Goal: Task Accomplishment & Management: Manage account settings

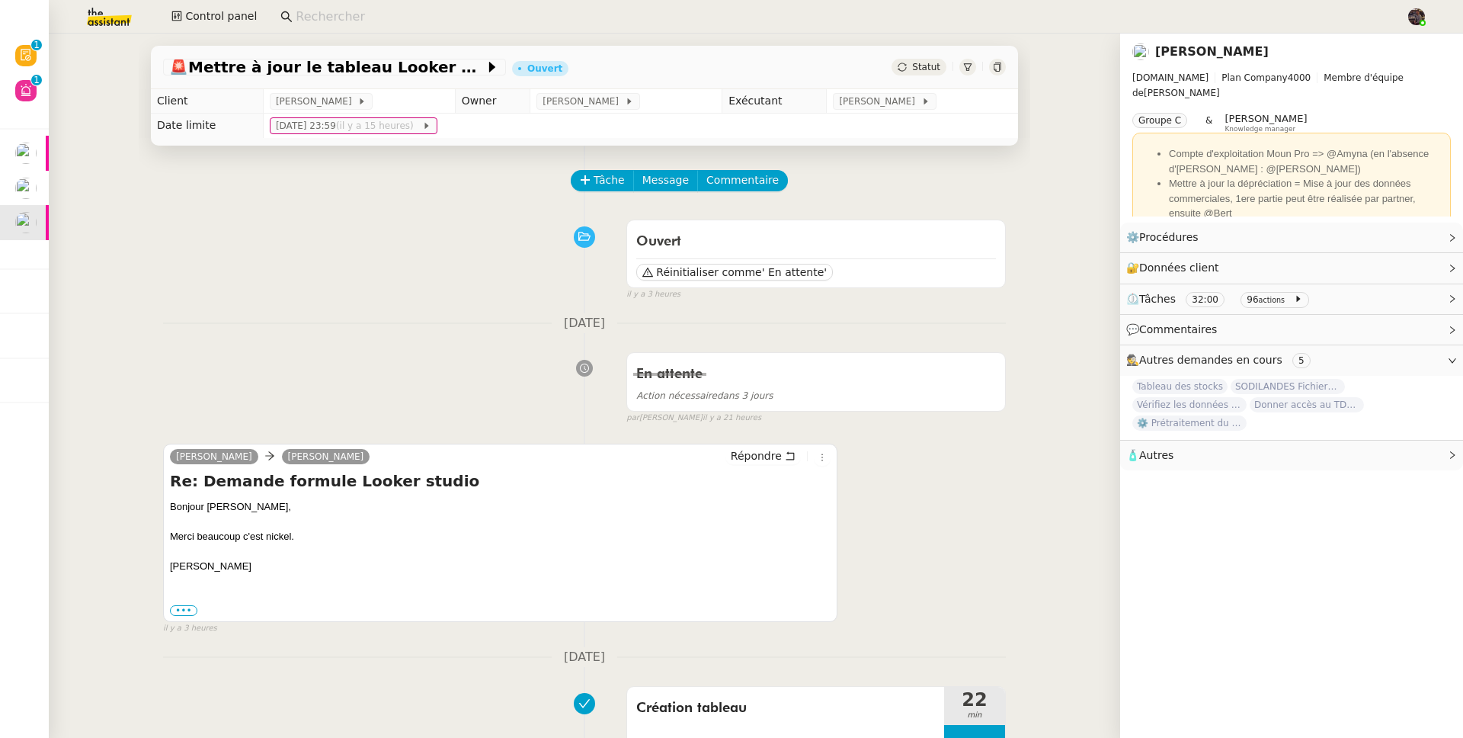
click at [229, 249] on div "Ouvert Réinitialiser comme ' En attente' false il y a 3 heures" at bounding box center [584, 257] width 843 height 88
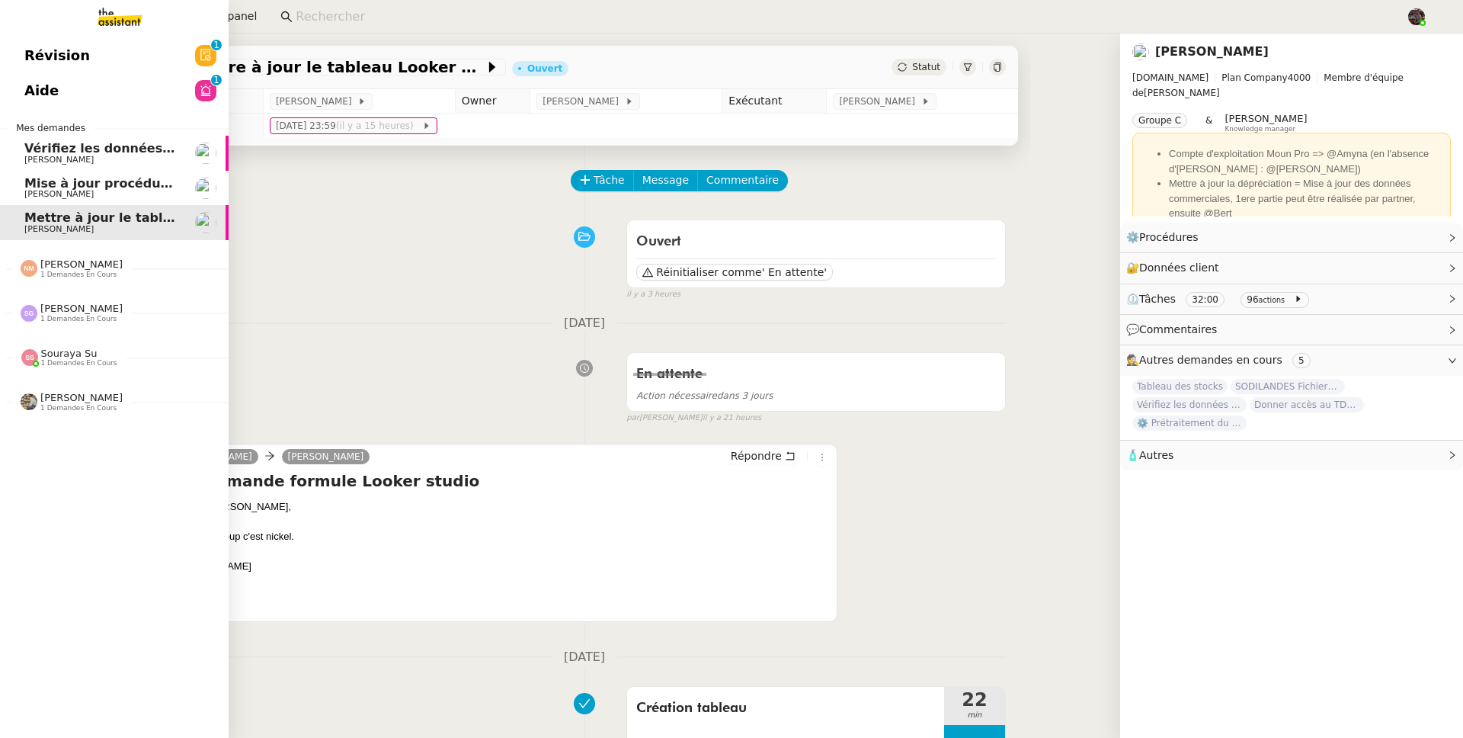
click at [119, 73] on link "Aide 0 1 2 3 4 5 6 7 8 9" at bounding box center [114, 90] width 229 height 35
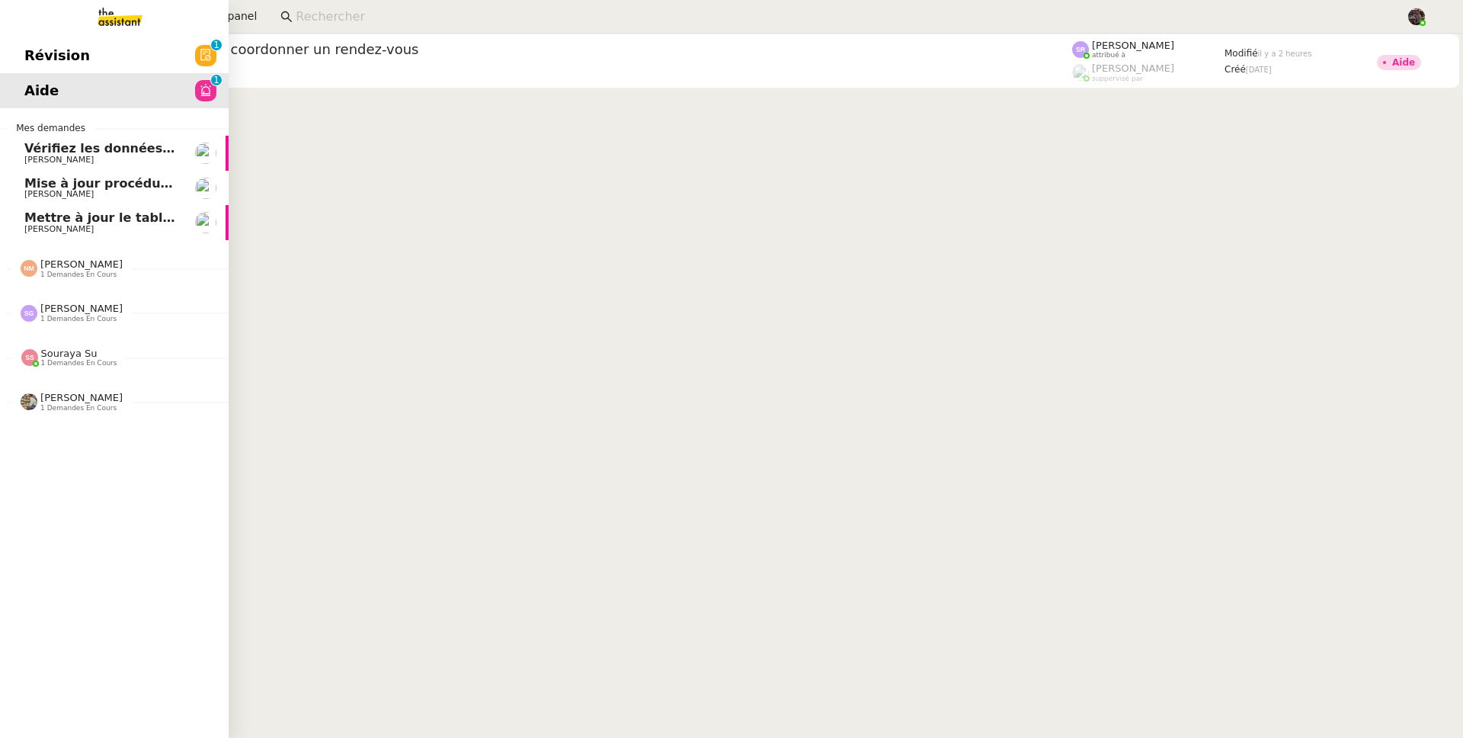
click at [108, 71] on link "Révision 0 1 2 3 4 5 6 7 8 9" at bounding box center [114, 55] width 229 height 35
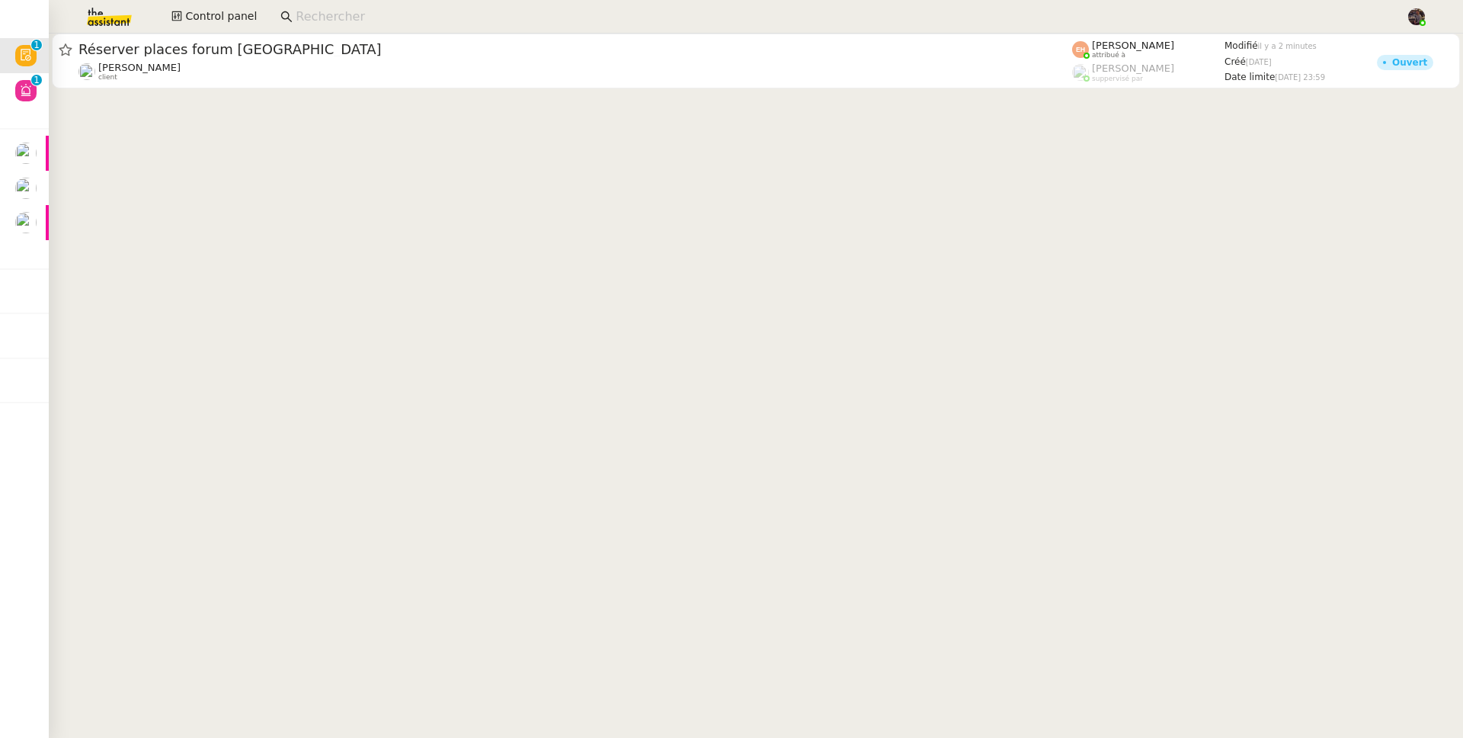
click at [777, 163] on cdk-virtual-scroll-viewport "Réserver places forum Energaia [PERSON_NAME] client [PERSON_NAME] attribué à [P…" at bounding box center [756, 386] width 1414 height 704
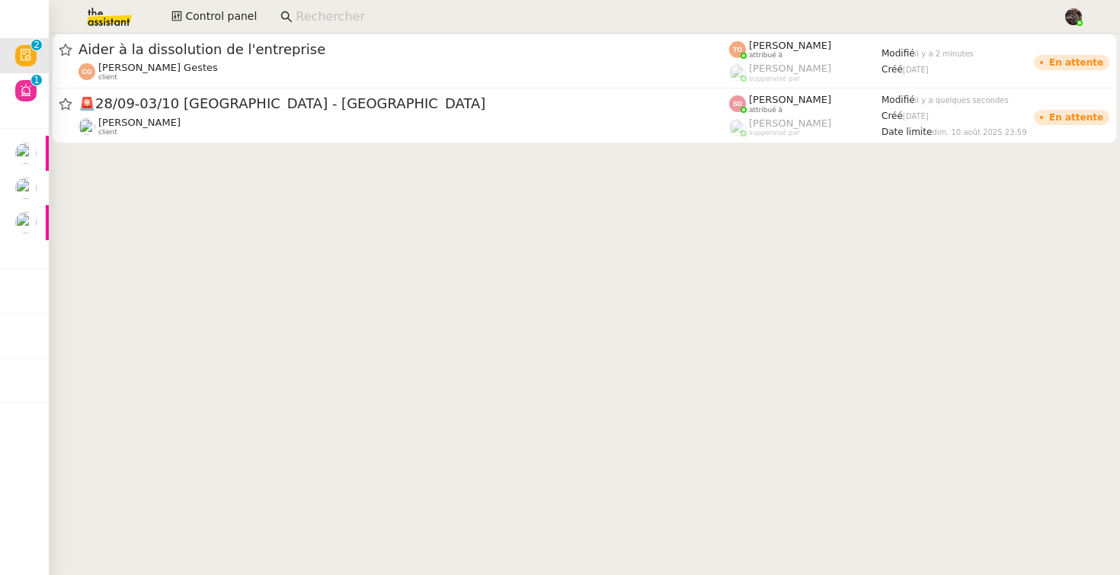
click at [595, 530] on cdk-virtual-scroll-viewport "Aider à la dissolution de l'entreprise [PERSON_NAME] Gestes client [PERSON_NAME…" at bounding box center [584, 304] width 1071 height 541
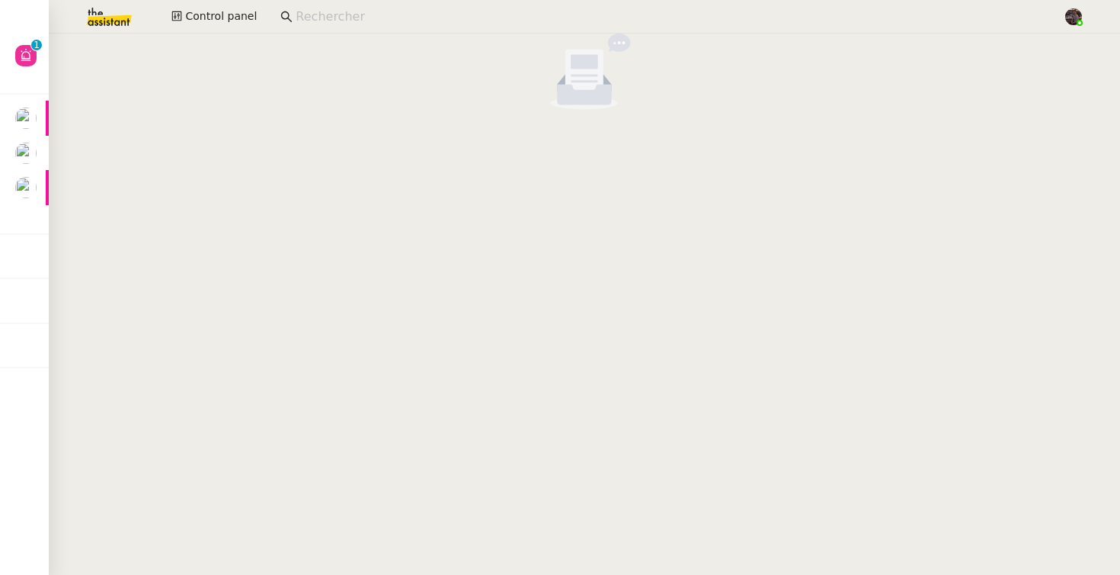
click at [321, 18] on input at bounding box center [672, 17] width 752 height 21
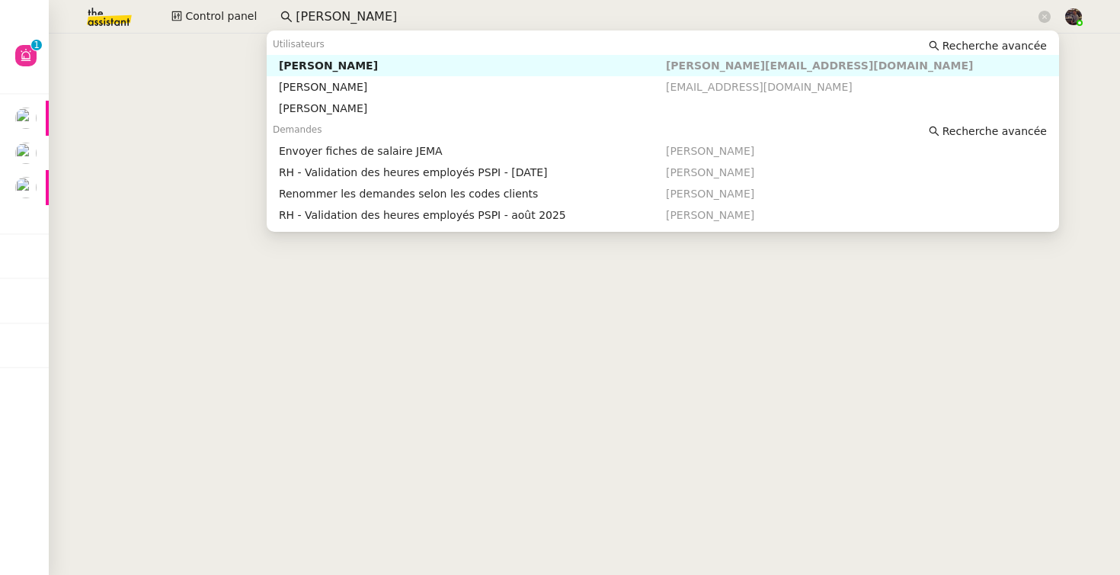
click at [337, 62] on div "[PERSON_NAME]" at bounding box center [472, 66] width 387 height 14
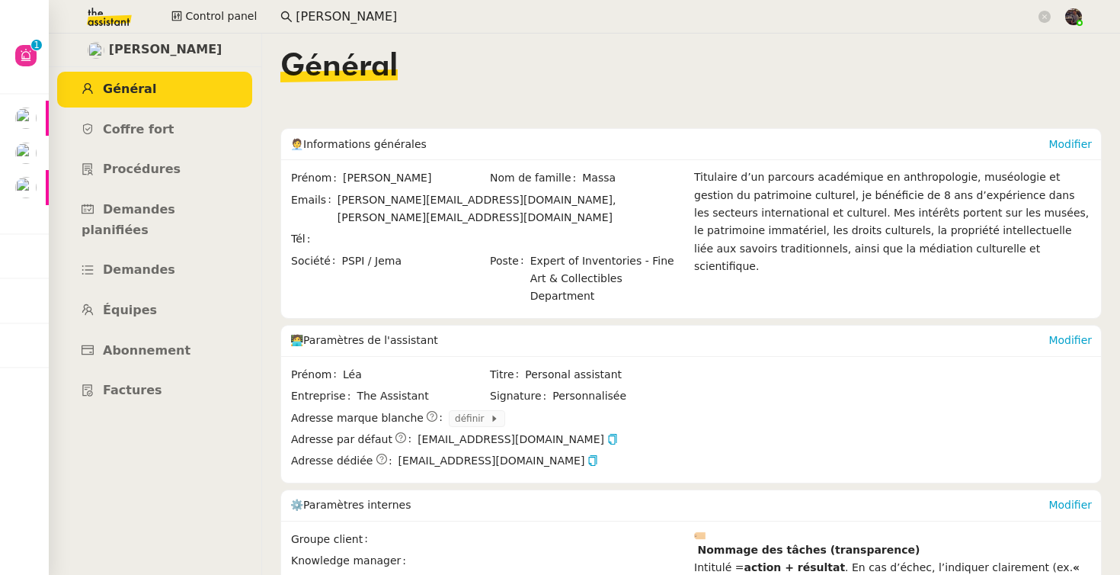
click at [155, 46] on span "[PERSON_NAME]" at bounding box center [166, 50] width 114 height 21
copy span "[PERSON_NAME]"
click at [438, 211] on span "[PERSON_NAME][EMAIL_ADDRESS][DOMAIN_NAME]" at bounding box center [475, 217] width 275 height 12
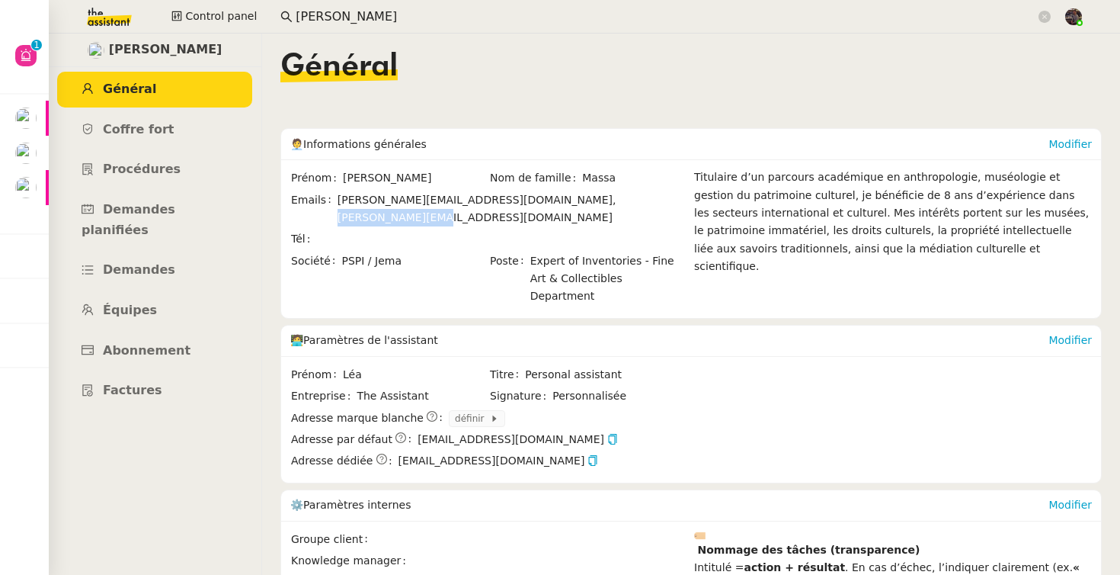
drag, startPoint x: 438, startPoint y: 196, endPoint x: 512, endPoint y: 208, distance: 74.9
click at [512, 208] on div "[PERSON_NAME][EMAIL_ADDRESS][DOMAIN_NAME], [PERSON_NAME][EMAIL_ADDRESS][DOMAIN_…" at bounding box center [513, 209] width 350 height 36
copy span "[PERSON_NAME][EMAIL_ADDRESS][DOMAIN_NAME]"
click at [393, 13] on input "[PERSON_NAME]" at bounding box center [666, 17] width 740 height 21
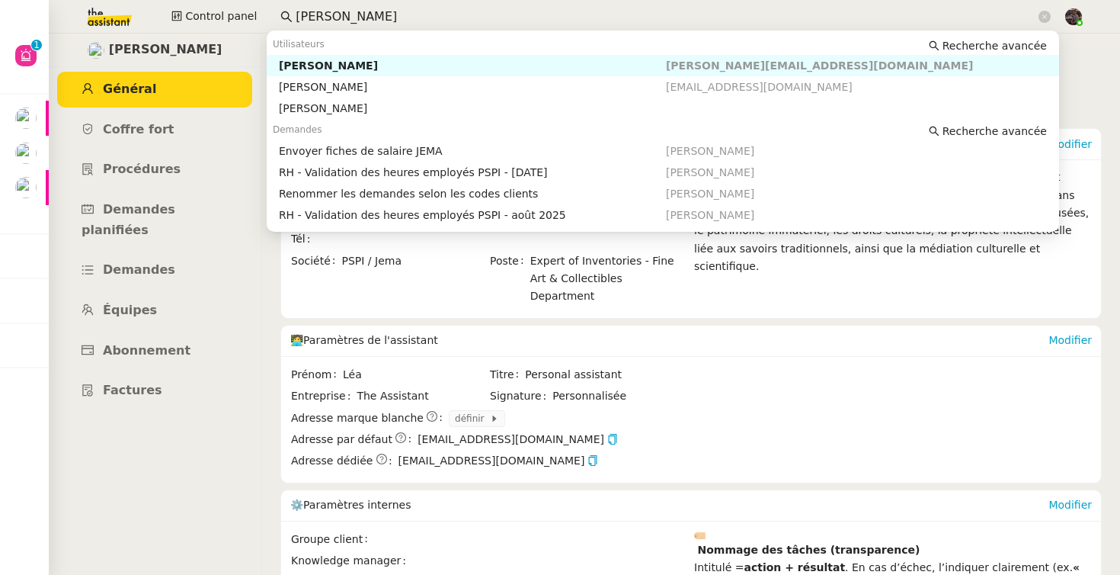
click at [393, 13] on input "[PERSON_NAME]" at bounding box center [666, 17] width 740 height 21
paste input "[PERSON_NAME]"
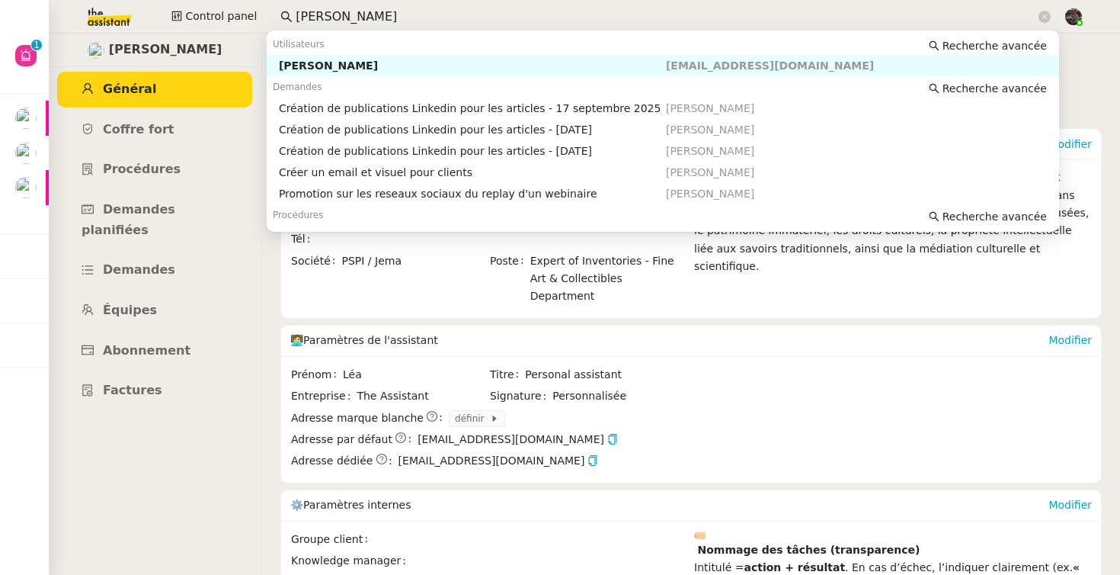
click at [381, 59] on div "[PERSON_NAME]" at bounding box center [472, 66] width 387 height 14
type input "[PERSON_NAME]"
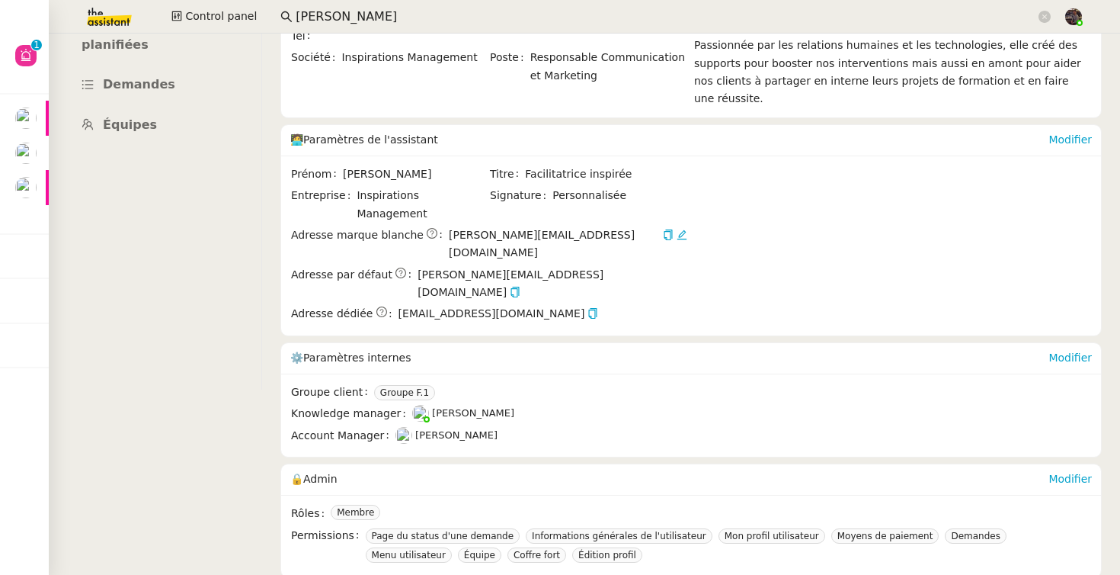
scroll to position [203, 0]
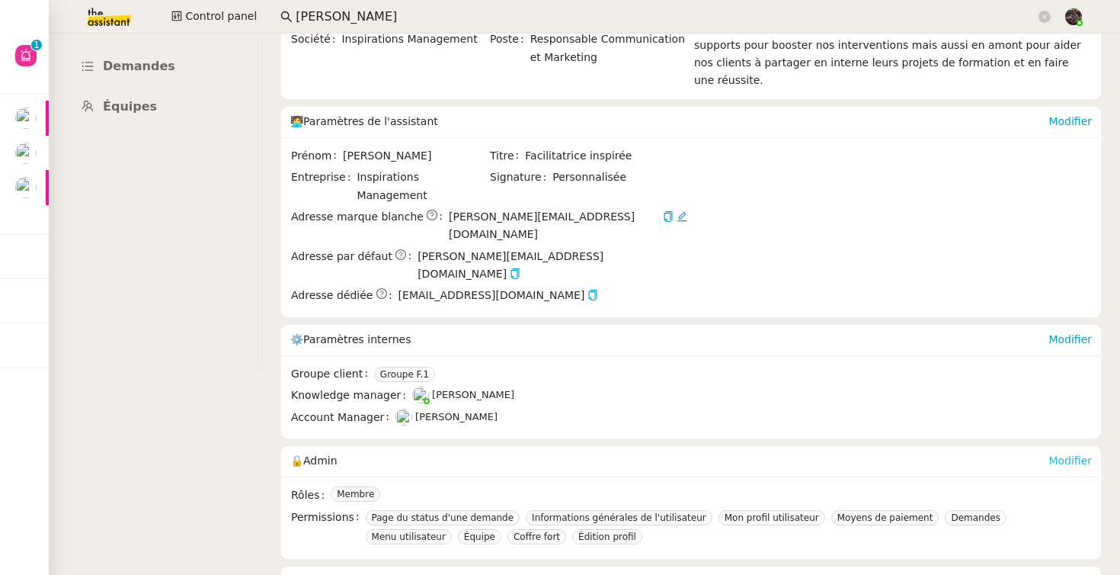
click at [1049, 454] on link "Modifier" at bounding box center [1070, 460] width 43 height 12
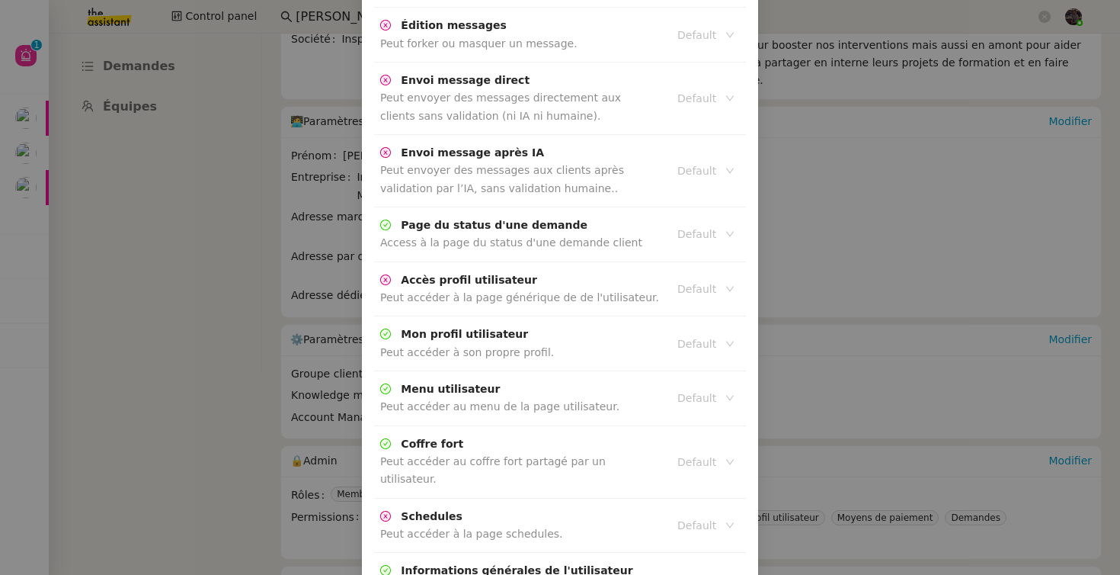
scroll to position [2863, 0]
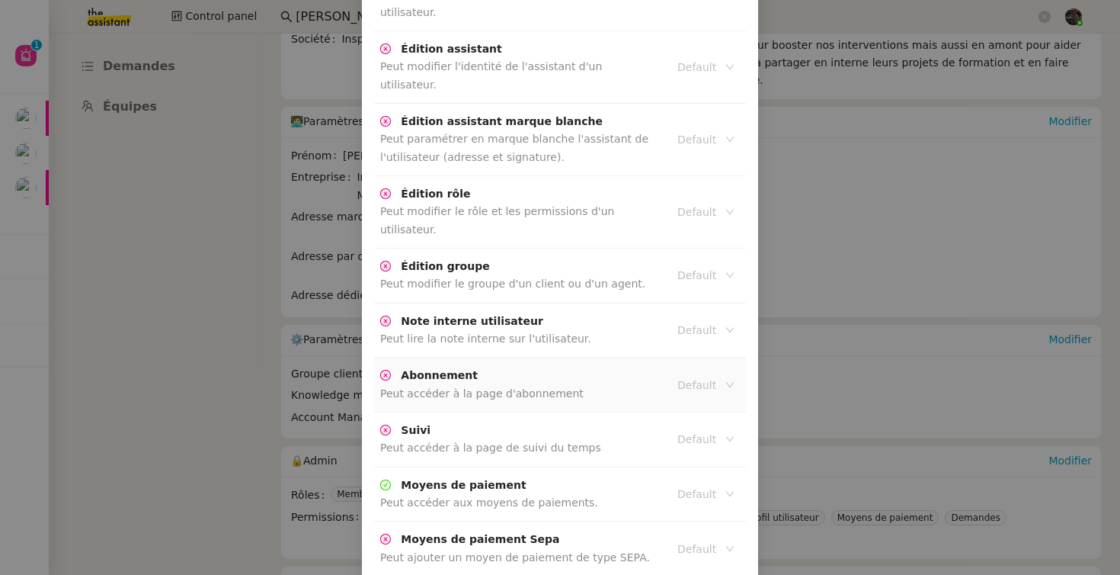
click at [665, 357] on td "Default" at bounding box center [705, 384] width 81 height 55
click at [677, 375] on input at bounding box center [700, 385] width 46 height 20
click at [681, 273] on div "Active" at bounding box center [702, 270] width 56 height 14
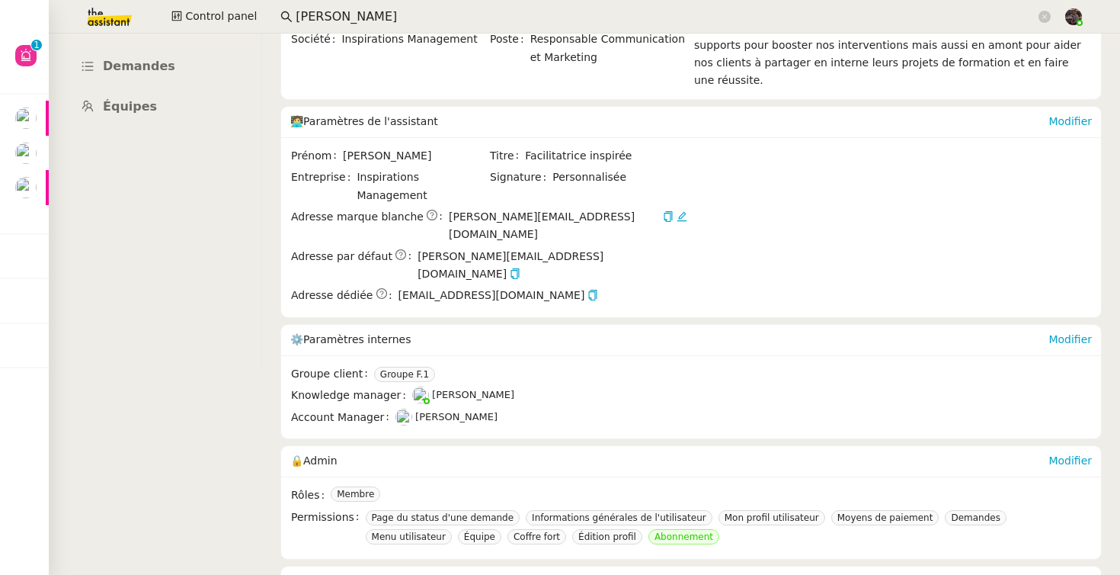
scroll to position [3304, 0]
